Goal: Task Accomplishment & Management: Manage account settings

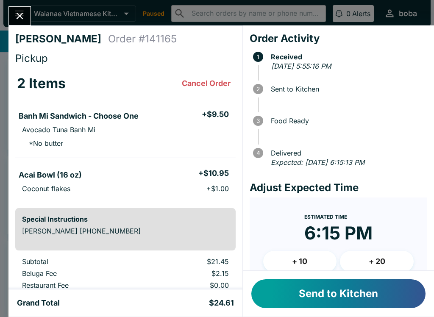
click at [301, 294] on button "Send to Kitchen" at bounding box center [339, 294] width 174 height 29
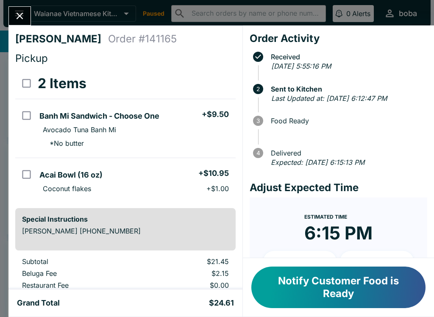
click at [35, 113] on input "orders table" at bounding box center [26, 115] width 19 height 19
checkbox input "true"
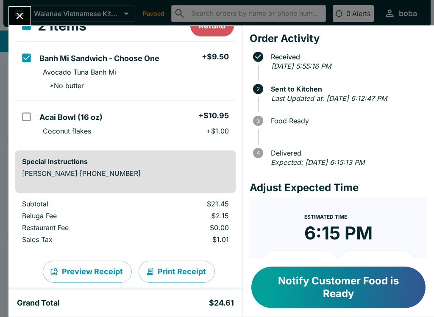
click at [32, 114] on input "orders table" at bounding box center [26, 116] width 19 height 19
checkbox input "true"
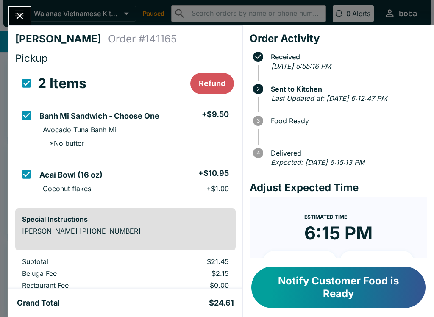
scroll to position [0, 0]
click at [210, 83] on button "Refund" at bounding box center [212, 83] width 44 height 21
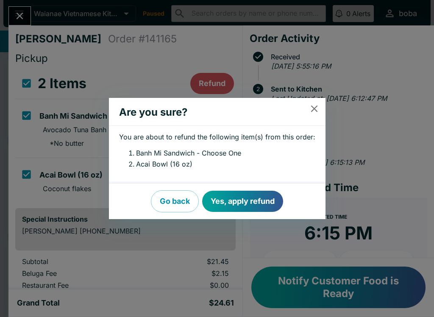
click at [233, 206] on button "Yes, apply refund" at bounding box center [242, 201] width 81 height 21
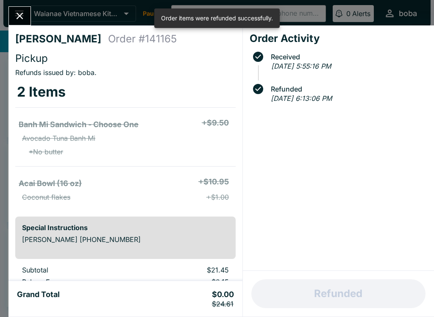
click at [24, 20] on icon "Close" at bounding box center [19, 15] width 11 height 11
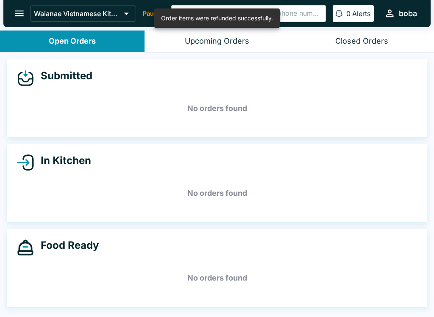
click at [13, 9] on button "open drawer" at bounding box center [19, 14] width 22 height 22
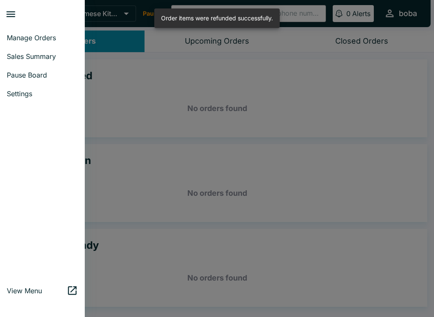
click at [21, 81] on link "Pause Board" at bounding box center [42, 75] width 85 height 19
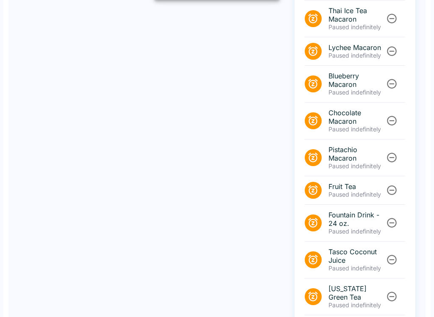
scroll to position [784, 0]
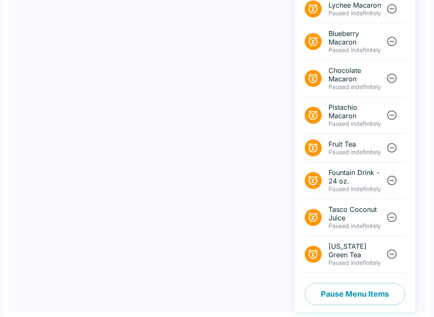
click at [340, 288] on button "Pause Menu Items" at bounding box center [355, 294] width 101 height 22
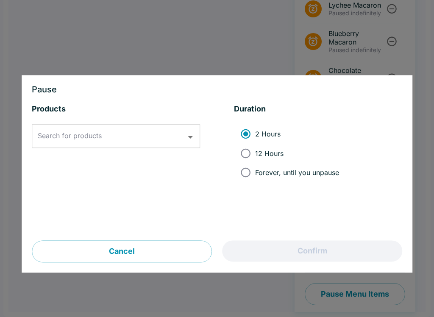
click at [167, 133] on input "Search for products" at bounding box center [110, 137] width 148 height 16
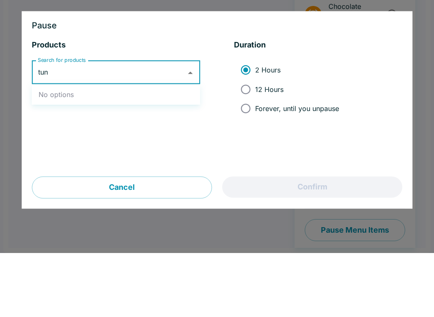
type input "tuna"
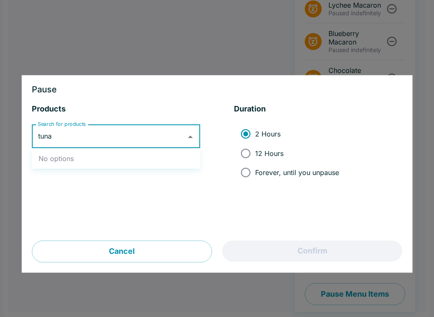
click at [83, 255] on button "Cancel" at bounding box center [122, 252] width 180 height 22
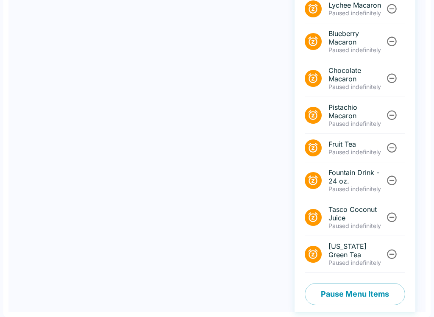
click at [379, 293] on button "Pause Menu Items" at bounding box center [355, 294] width 101 height 22
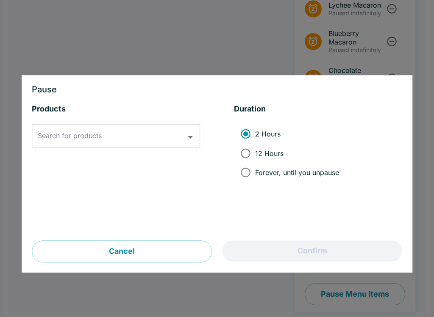
click at [62, 127] on div "Search for products" at bounding box center [116, 137] width 168 height 24
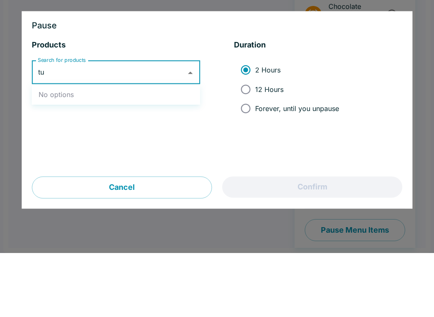
type input "t"
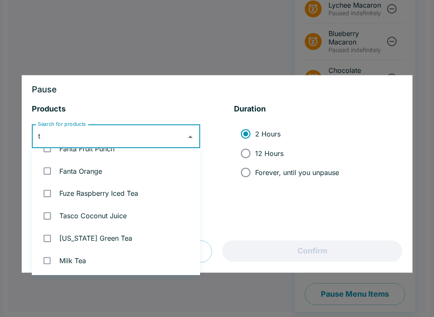
scroll to position [821, 0]
click at [237, 295] on div at bounding box center [217, 158] width 434 height 317
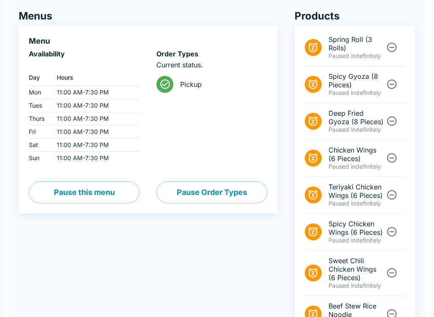
scroll to position [0, 0]
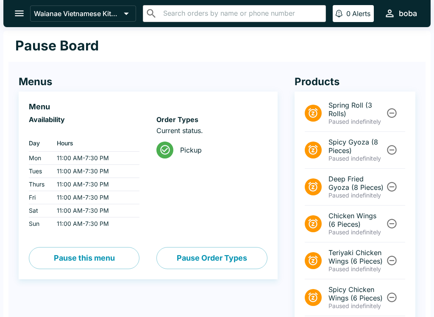
click at [20, 20] on button "open drawer" at bounding box center [19, 14] width 22 height 22
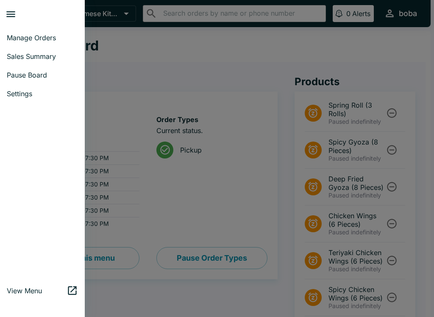
click at [59, 40] on span "Manage Orders" at bounding box center [42, 38] width 71 height 8
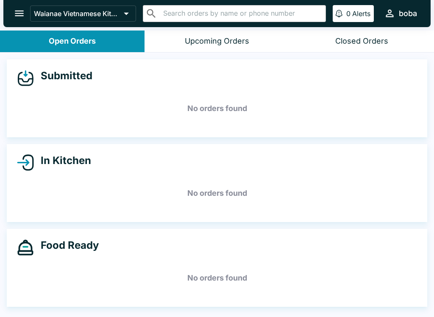
click at [365, 34] on button "Closed Orders" at bounding box center [362, 42] width 145 height 22
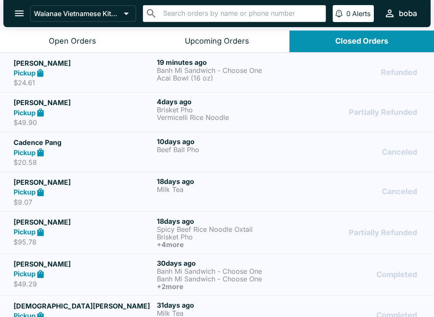
click at [180, 69] on p "Banh Mi Sandwich - Choose One" at bounding box center [227, 71] width 140 height 8
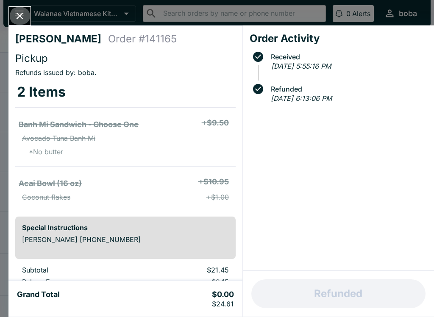
click at [21, 17] on icon "Close" at bounding box center [20, 16] width 7 height 7
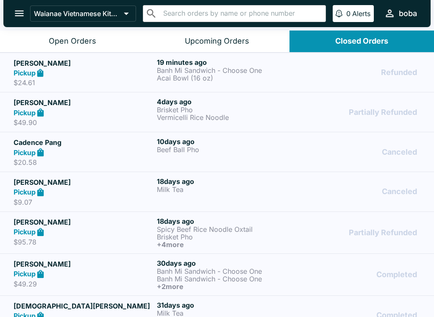
click at [41, 63] on h5 "[PERSON_NAME]" at bounding box center [84, 63] width 140 height 10
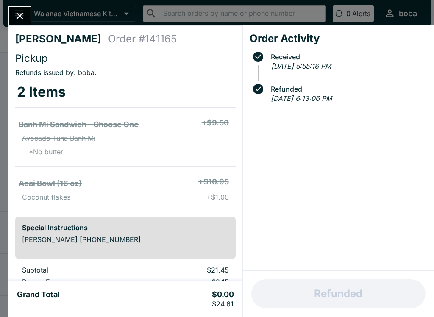
click at [18, 18] on icon "Close" at bounding box center [20, 16] width 7 height 7
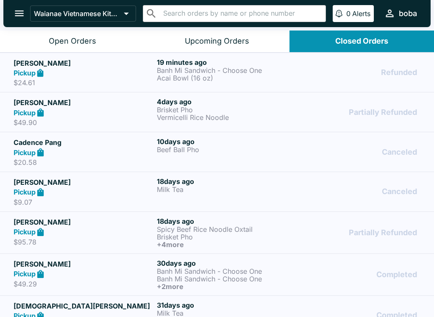
click at [13, 11] on button "open drawer" at bounding box center [19, 14] width 22 height 22
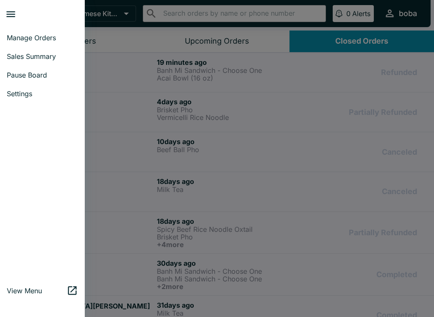
click at [35, 71] on span "Pause Board" at bounding box center [42, 75] width 71 height 8
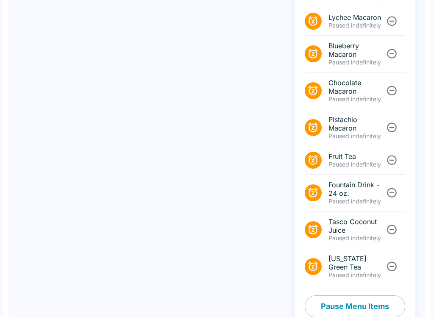
scroll to position [784, 0]
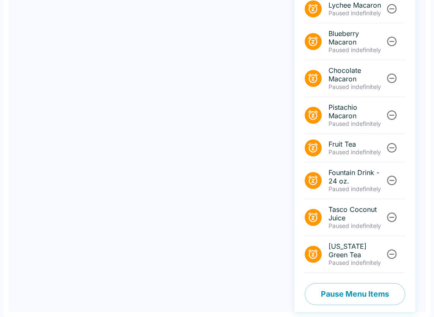
click at [359, 296] on button "Pause Menu Items" at bounding box center [355, 294] width 101 height 22
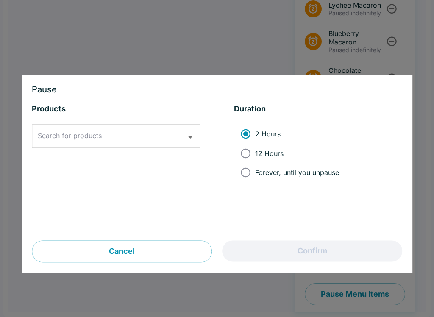
click at [171, 126] on div "Search for products" at bounding box center [116, 137] width 168 height 24
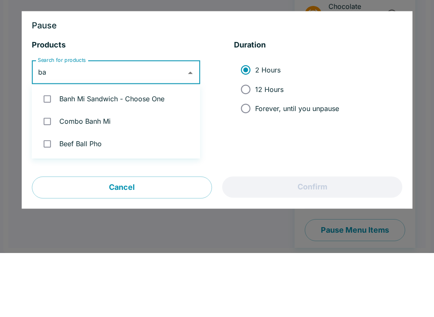
type input "ban"
click at [56, 154] on input "checkbox" at bounding box center [47, 162] width 17 height 17
checkbox input "true"
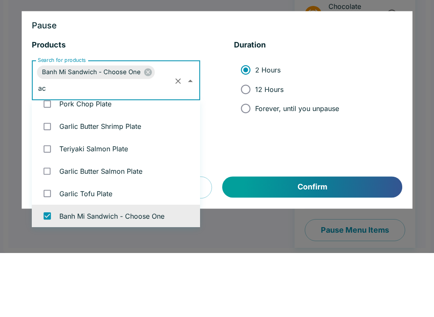
scroll to position [0, 0]
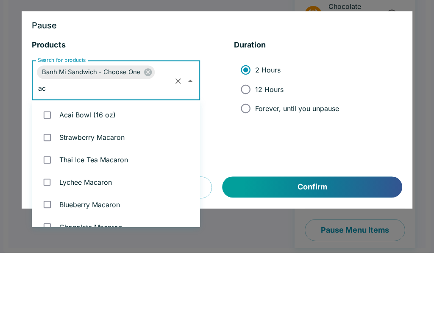
type input "aca"
click at [13, 108] on div at bounding box center [217, 158] width 434 height 317
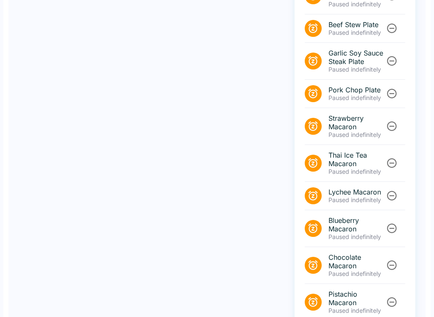
scroll to position [784, 0]
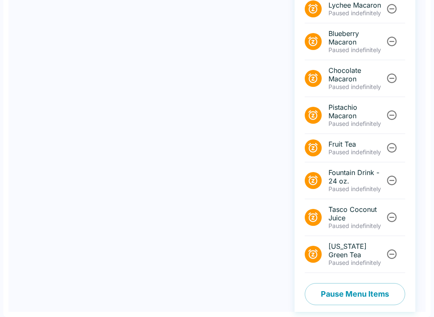
click at [365, 297] on button "Pause Menu Items" at bounding box center [355, 294] width 101 height 22
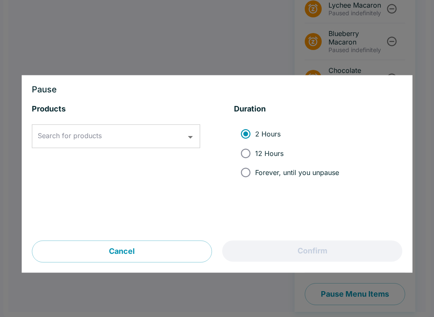
click at [159, 129] on input "Search for products" at bounding box center [110, 137] width 148 height 16
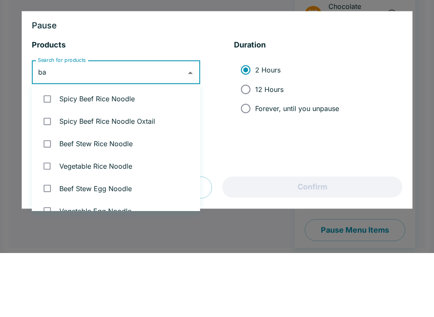
type input "ban"
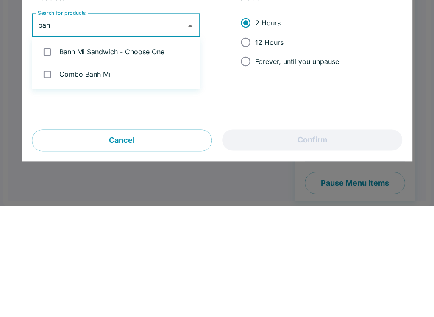
click at [154, 152] on li "Banh Mi Sandwich - Choose One" at bounding box center [116, 163] width 168 height 22
checkbox input "true"
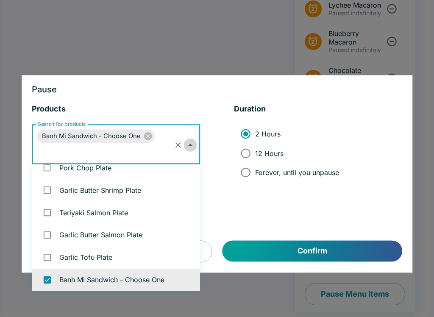
click at [186, 140] on icon "Close" at bounding box center [190, 145] width 11 height 11
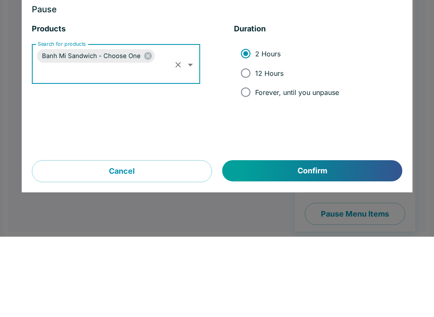
click at [179, 139] on button "Clear" at bounding box center [178, 145] width 13 height 13
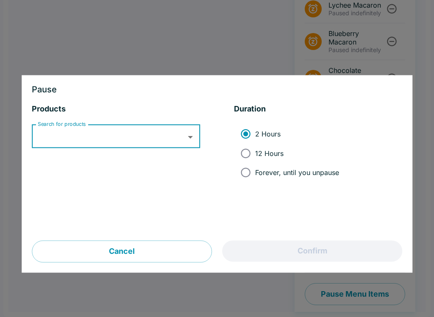
click at [165, 252] on button "Cancel" at bounding box center [122, 252] width 180 height 22
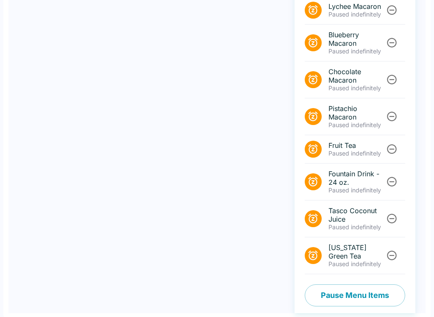
scroll to position [784, 0]
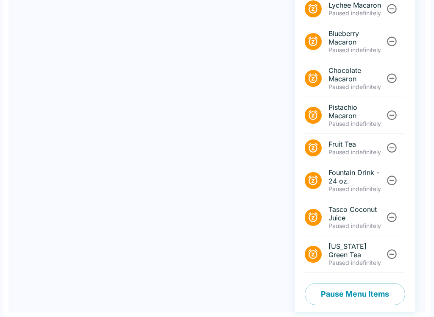
click at [350, 284] on button "Pause Menu Items" at bounding box center [355, 294] width 101 height 22
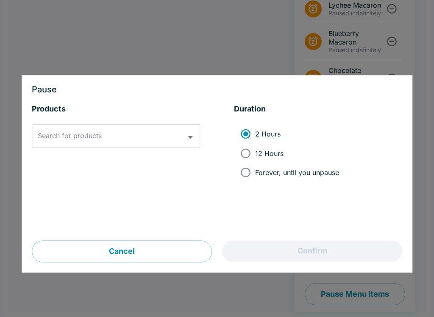
click at [174, 135] on input "Search for products" at bounding box center [110, 137] width 148 height 16
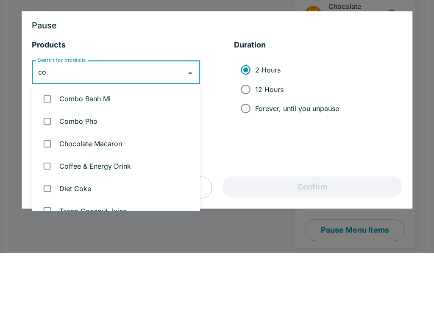
type input "c"
type input "ban"
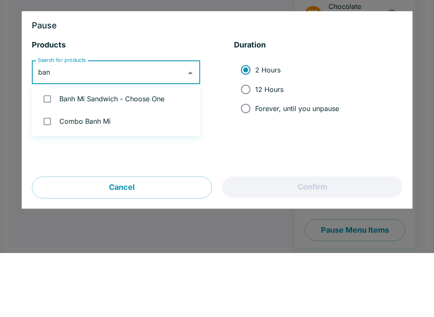
click at [150, 152] on li "Banh Mi Sandwich - Choose One" at bounding box center [116, 163] width 168 height 22
checkbox input "true"
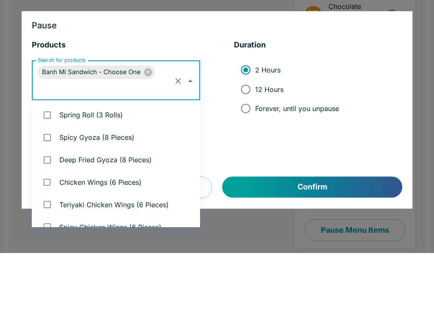
scroll to position [796, 0]
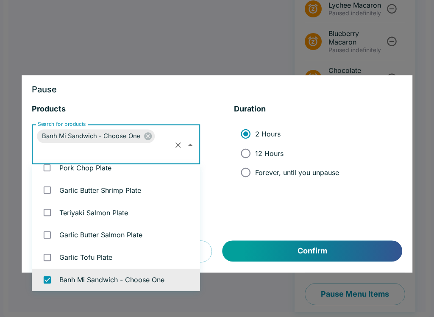
click at [310, 261] on button "Confirm" at bounding box center [313, 251] width 180 height 21
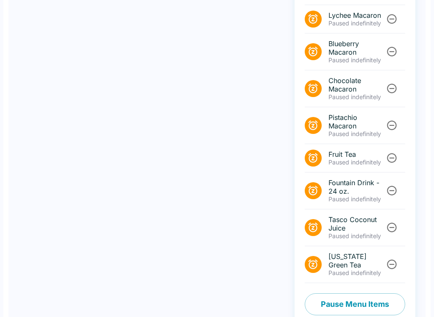
scroll to position [837, 0]
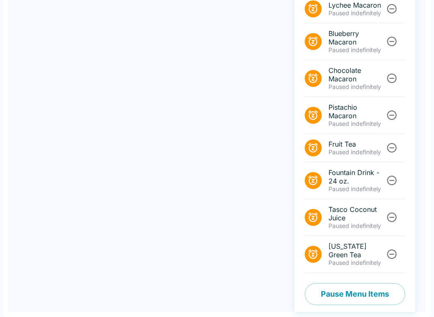
click at [362, 296] on button "Pause Menu Items" at bounding box center [355, 294] width 101 height 22
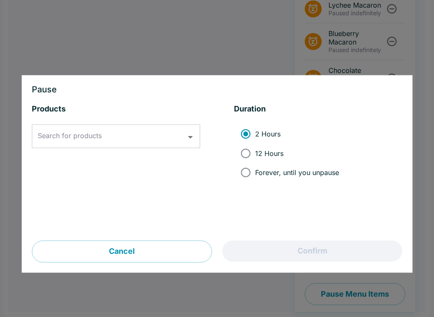
click at [64, 134] on div "Search for products Search for products" at bounding box center [116, 137] width 168 height 24
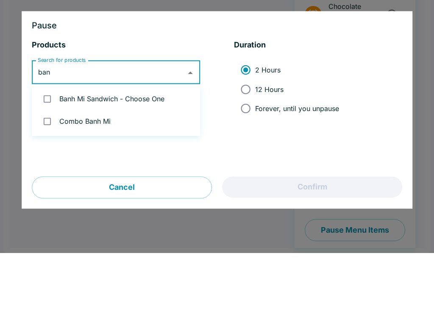
type input "banh"
click at [142, 152] on li "Banh Mi Sandwich - Choose One" at bounding box center [116, 163] width 168 height 22
checkbox input "true"
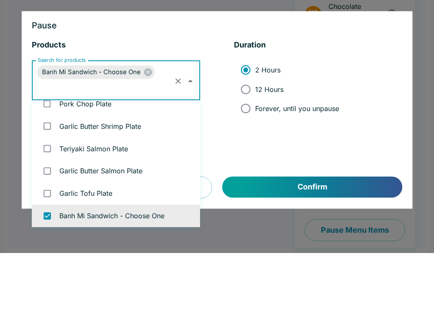
click at [262, 149] on span "12 Hours" at bounding box center [269, 153] width 28 height 8
click at [255, 144] on input "12 Hours" at bounding box center [245, 153] width 19 height 19
radio input "true"
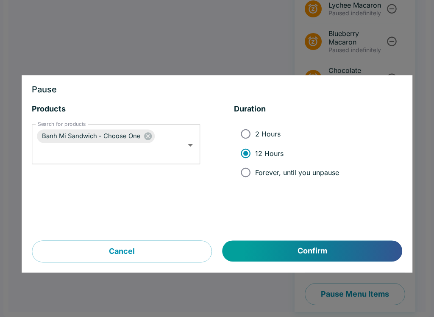
click at [354, 258] on button "Confirm" at bounding box center [313, 251] width 180 height 21
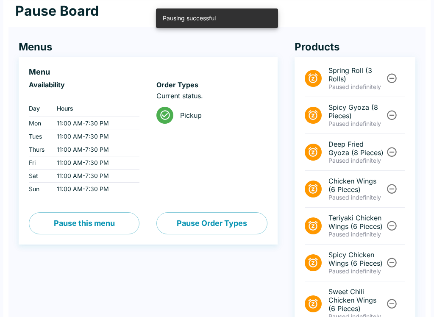
scroll to position [0, 0]
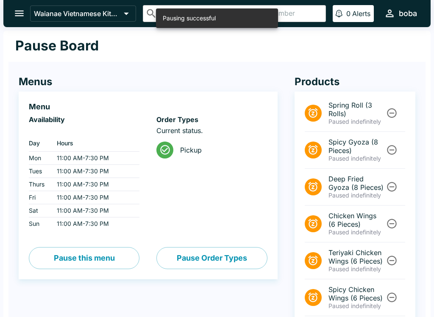
click at [22, 13] on icon "open drawer" at bounding box center [19, 13] width 11 height 11
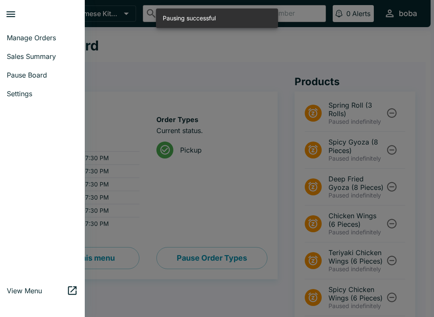
click at [60, 39] on span "Manage Orders" at bounding box center [42, 38] width 71 height 8
